Goal: Check status: Check status

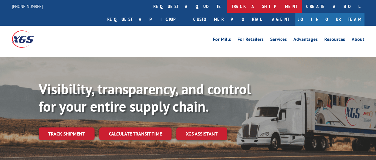
click at [227, 7] on link "track a shipment" at bounding box center [264, 6] width 75 height 13
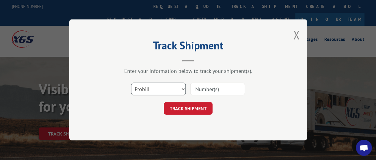
click at [149, 88] on select "Select category... Probill BOL PO" at bounding box center [158, 89] width 55 height 12
select select "po"
click at [131, 83] on select "Select category... Probill BOL PO" at bounding box center [158, 89] width 55 height 12
click at [209, 90] on input at bounding box center [217, 89] width 55 height 12
paste input "48544537"
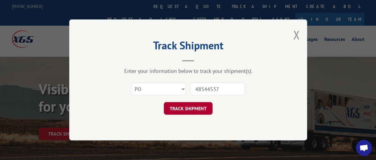
type input "48544537"
click at [198, 107] on button "TRACK SHIPMENT" at bounding box center [188, 108] width 49 height 12
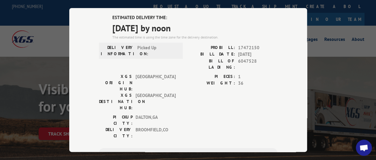
scroll to position [1, 0]
